Goal: Browse casually

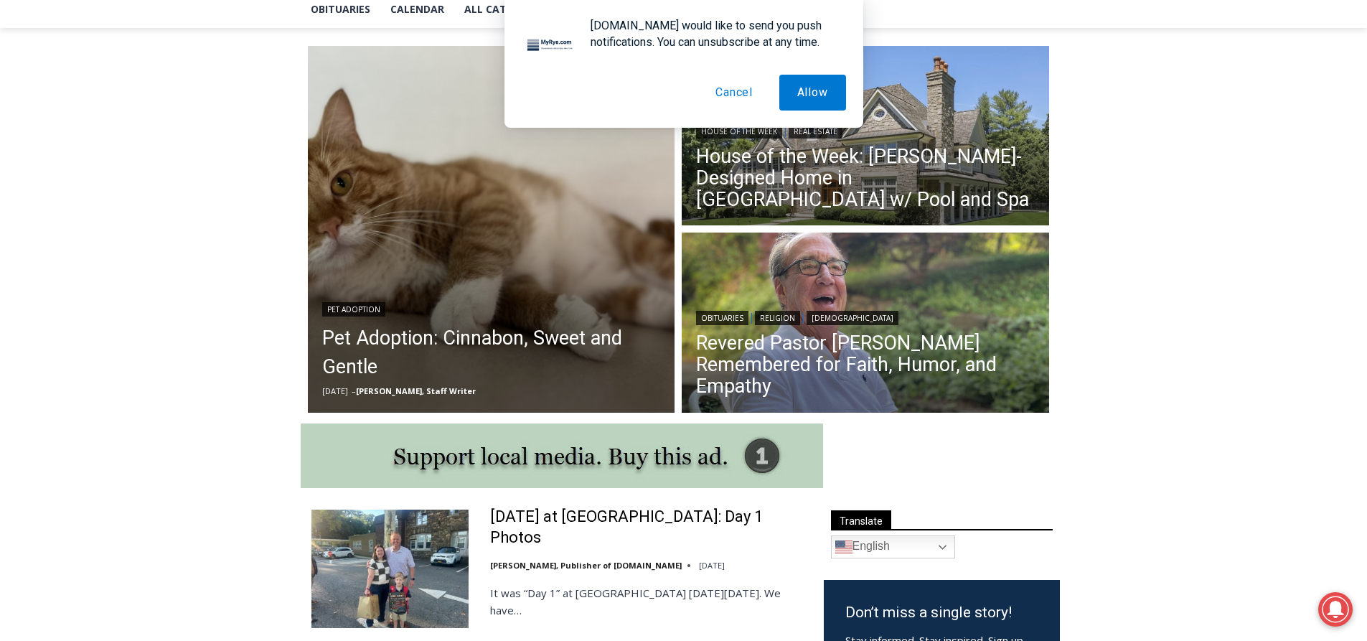
scroll to position [359, 0]
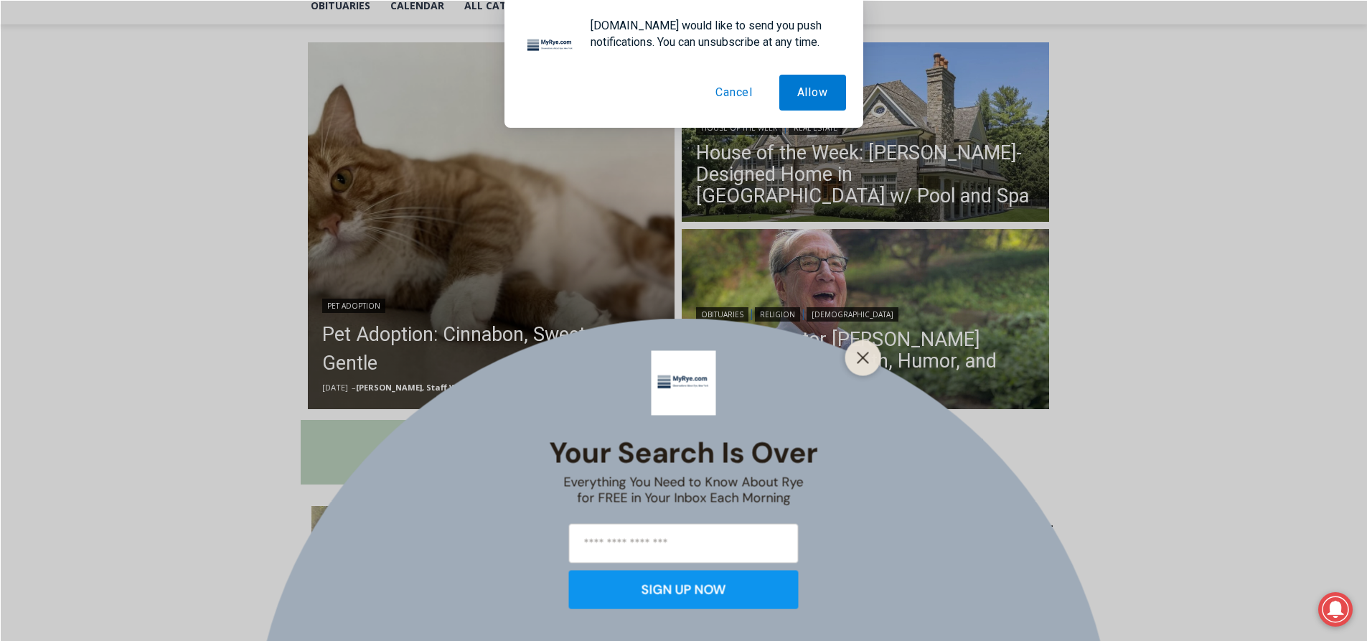
click at [731, 90] on button "Cancel" at bounding box center [734, 93] width 73 height 36
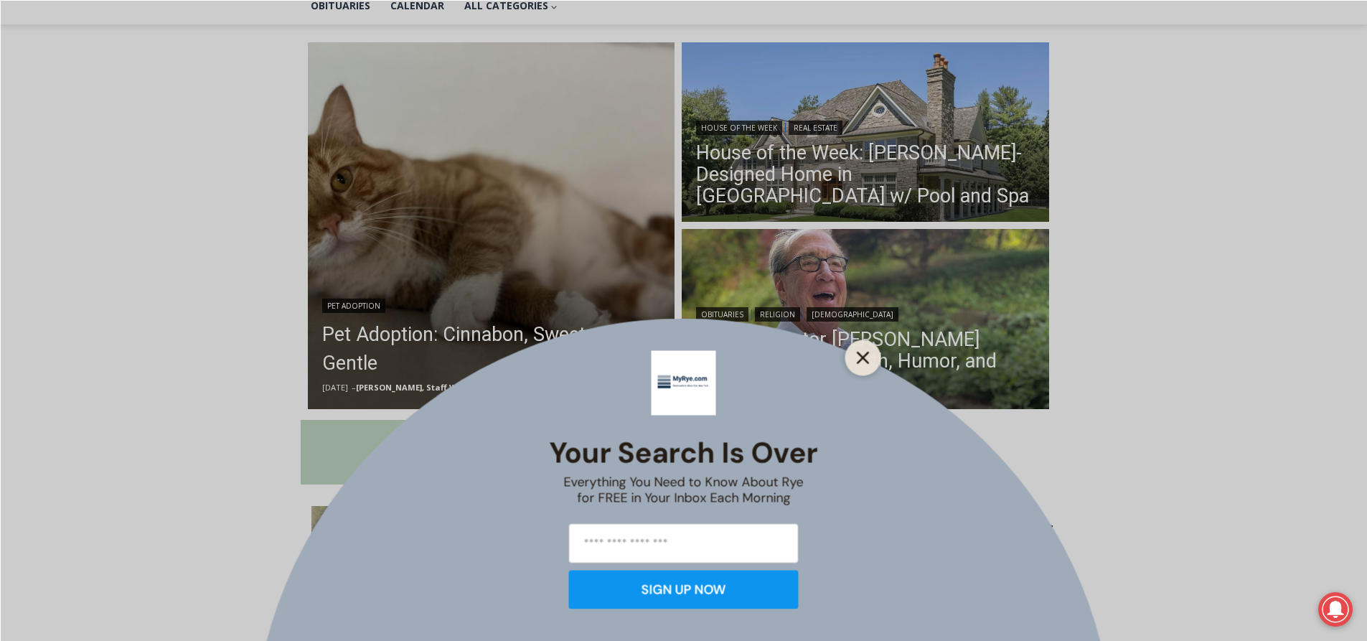
click at [861, 365] on button "Close" at bounding box center [863, 357] width 20 height 20
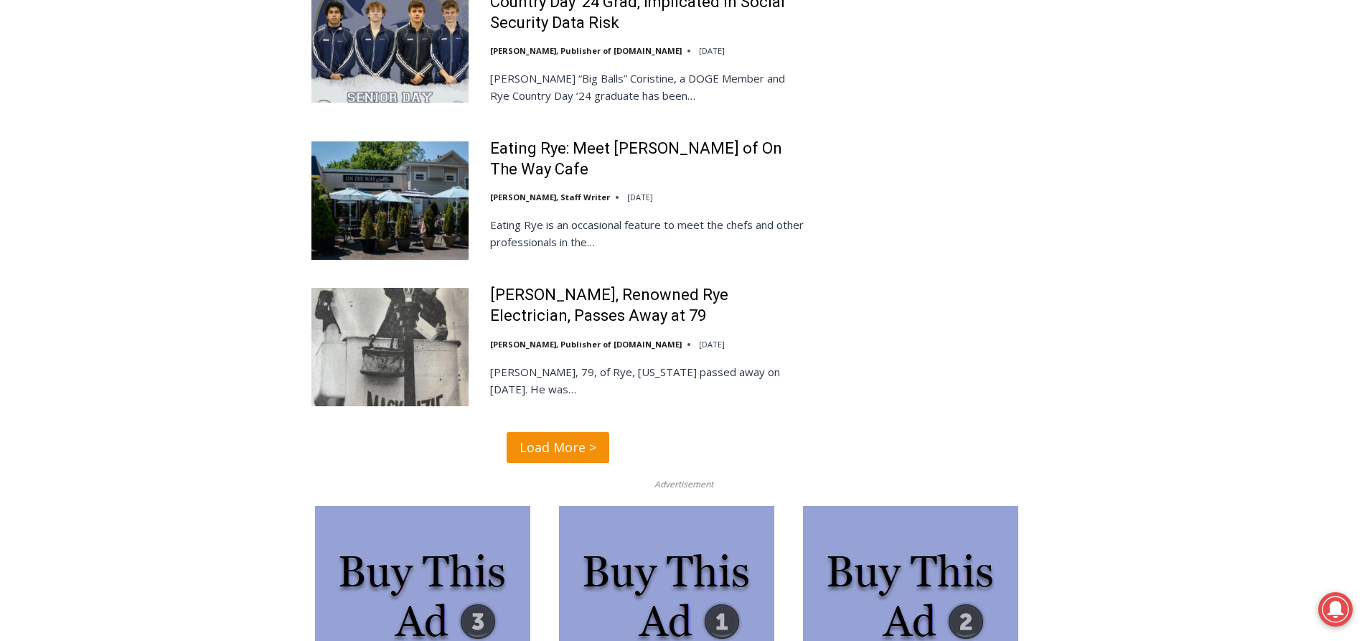
scroll to position [3445, 0]
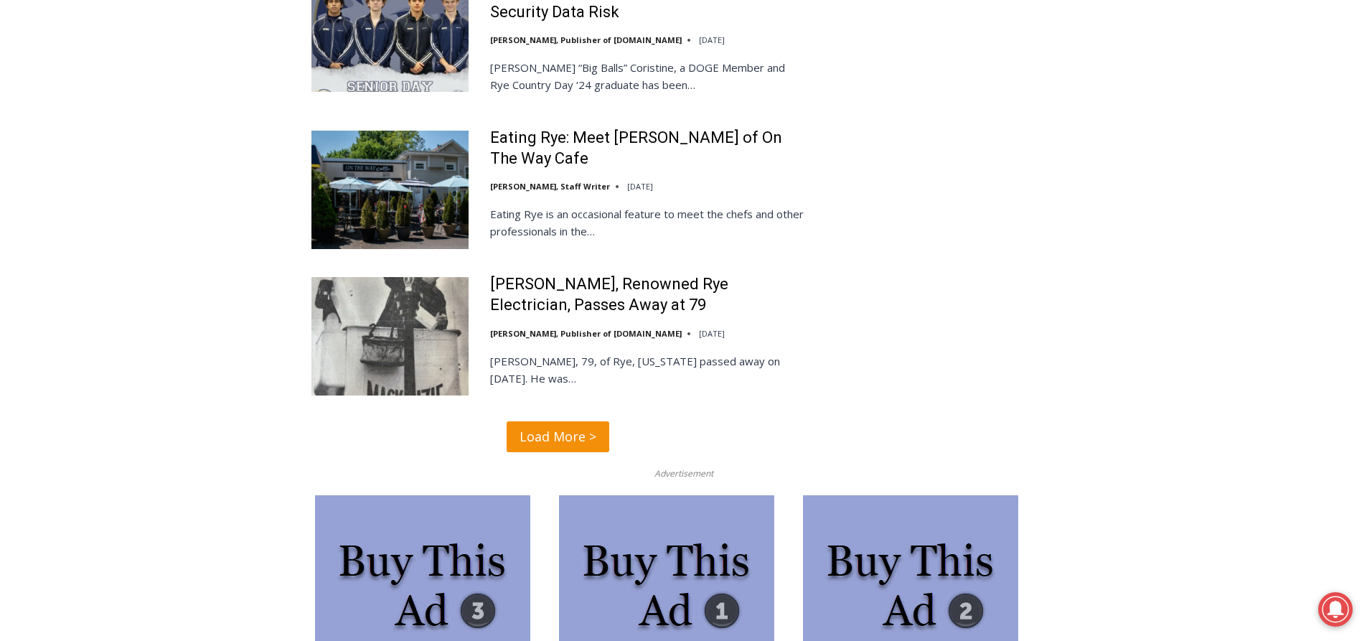
click at [573, 426] on span "Load More >" at bounding box center [558, 436] width 77 height 21
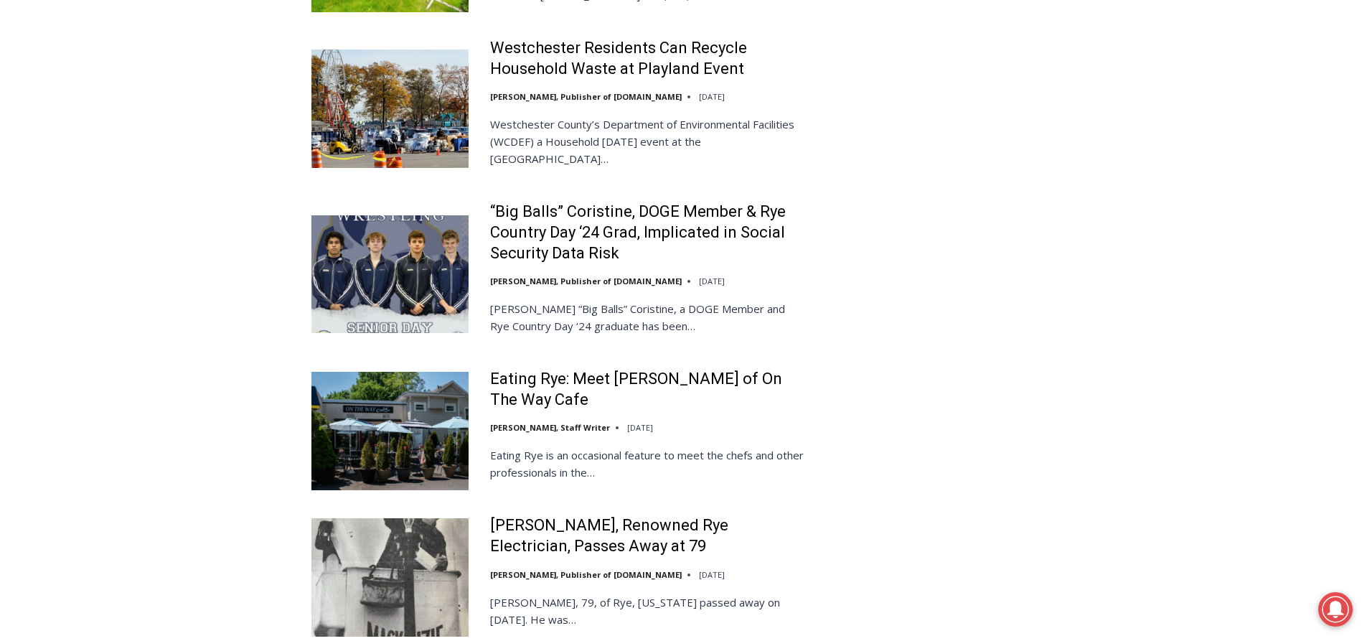
scroll to position [2905, 0]
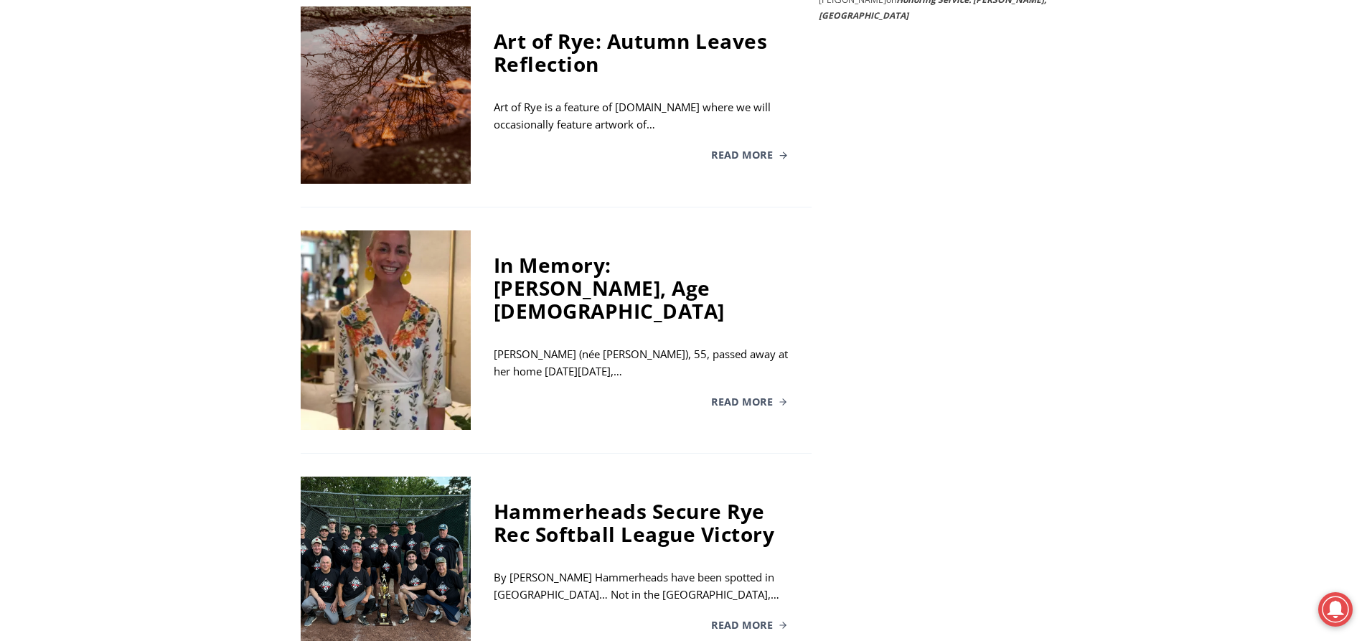
scroll to position [3004, 0]
